Goal: Find contact information: Find contact information

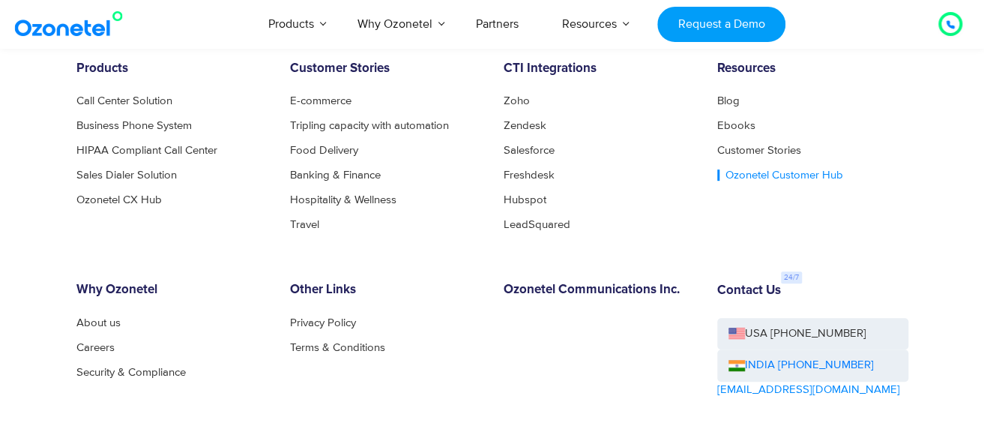
scroll to position [8176, 0]
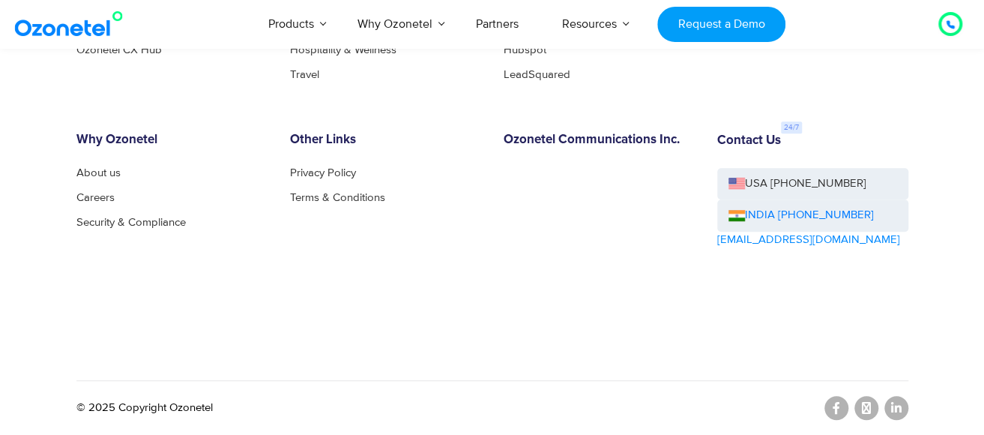
click at [775, 243] on link "[EMAIL_ADDRESS][DOMAIN_NAME]" at bounding box center [808, 240] width 183 height 17
click at [292, 172] on link "Privacy Policy" at bounding box center [327, 172] width 74 height 11
